Goal: Task Accomplishment & Management: Use online tool/utility

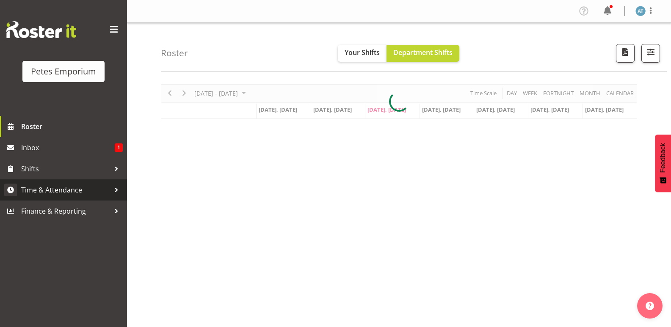
click at [70, 197] on link "Time & Attendance" at bounding box center [63, 190] width 127 height 21
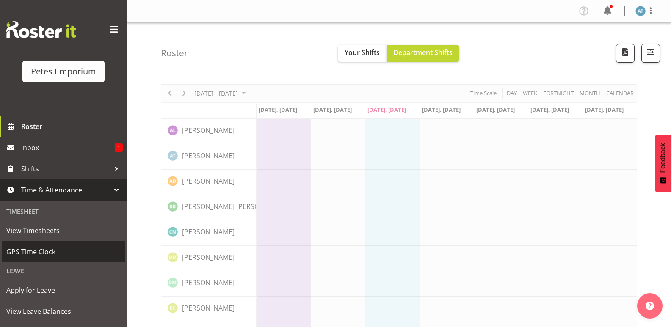
click at [53, 242] on link "GPS Time Clock" at bounding box center [63, 251] width 123 height 21
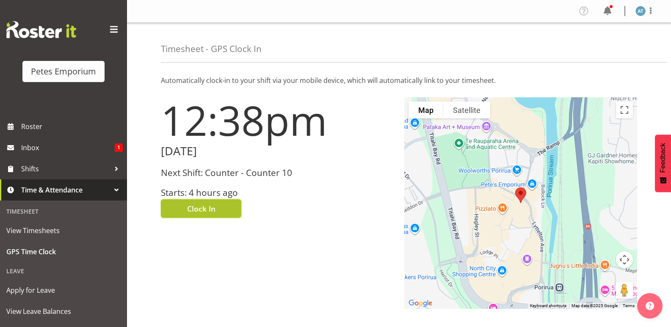
click at [187, 213] on span "Clock In" at bounding box center [201, 208] width 28 height 11
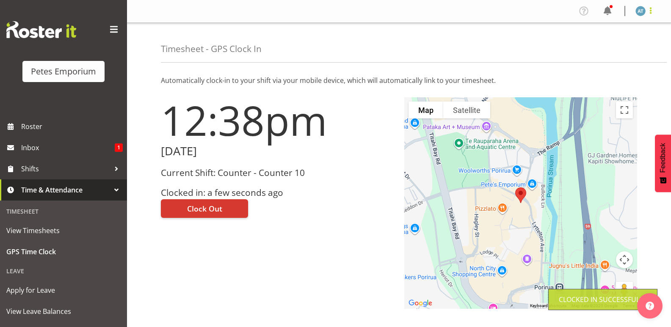
click at [653, 10] on span at bounding box center [651, 11] width 10 height 10
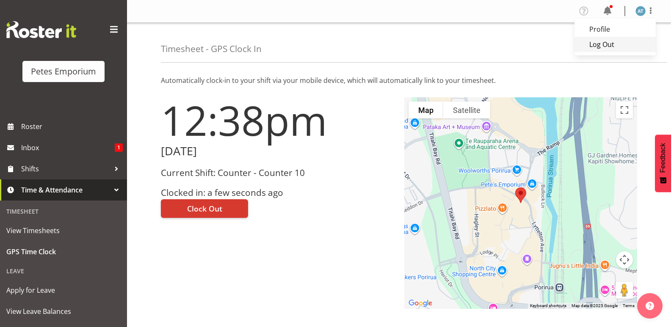
click at [632, 46] on link "Log Out" at bounding box center [615, 44] width 81 height 15
